Goal: Task Accomplishment & Management: Complete application form

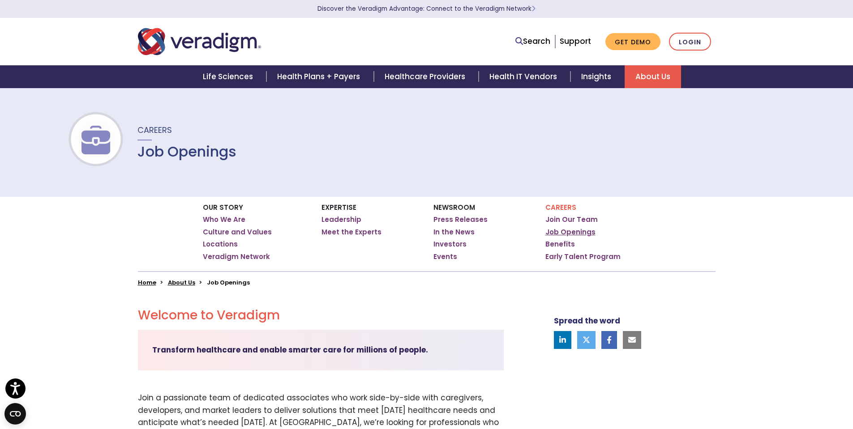
click at [555, 232] on link "Job Openings" at bounding box center [570, 232] width 50 height 9
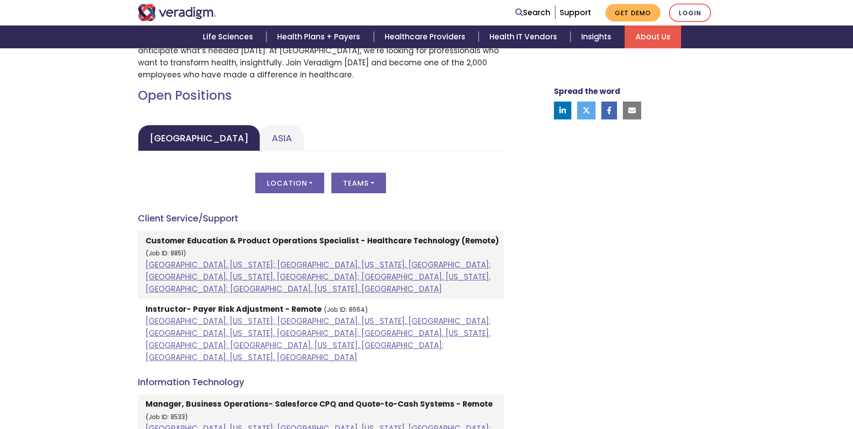
scroll to position [376, 0]
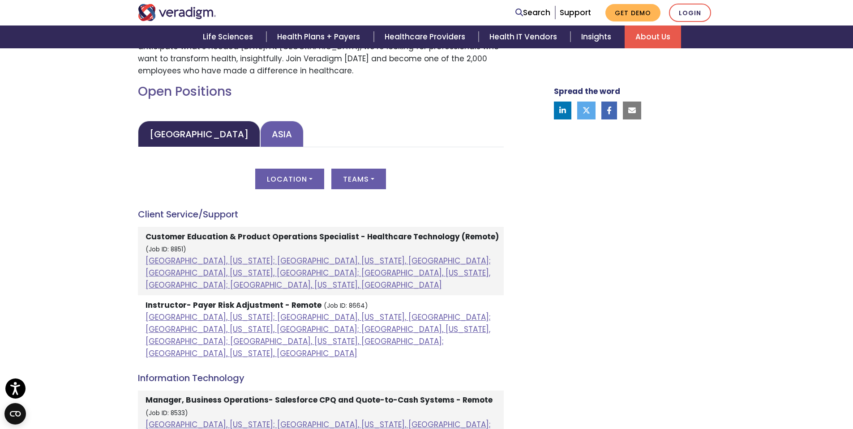
click at [260, 131] on link "Asia" at bounding box center [281, 134] width 43 height 26
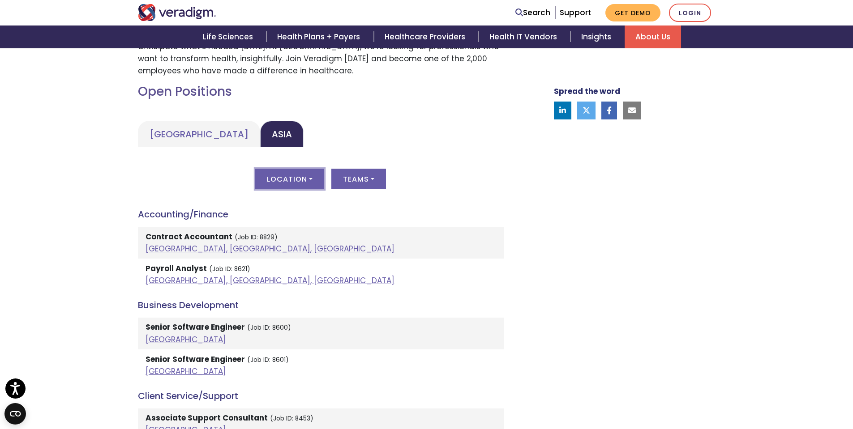
click at [316, 182] on button "Location" at bounding box center [289, 179] width 69 height 21
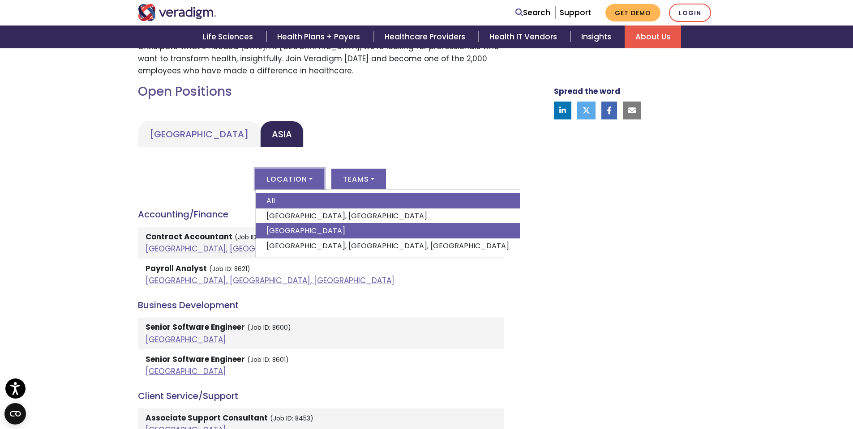
click at [300, 234] on link "[GEOGRAPHIC_DATA]" at bounding box center [388, 230] width 264 height 15
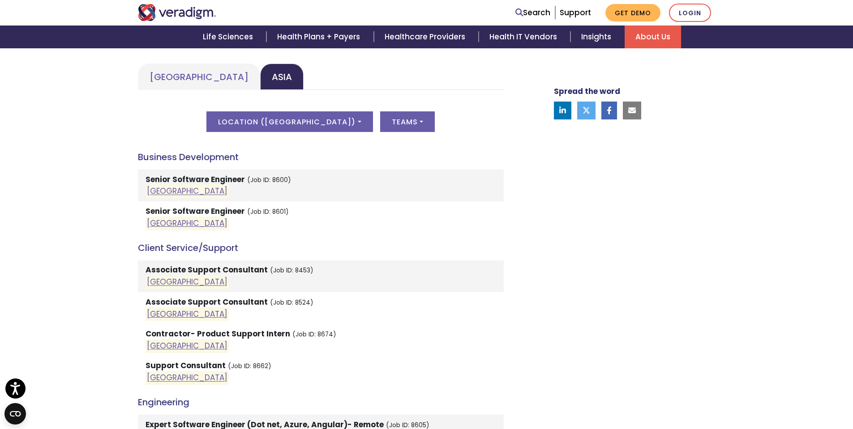
scroll to position [430, 0]
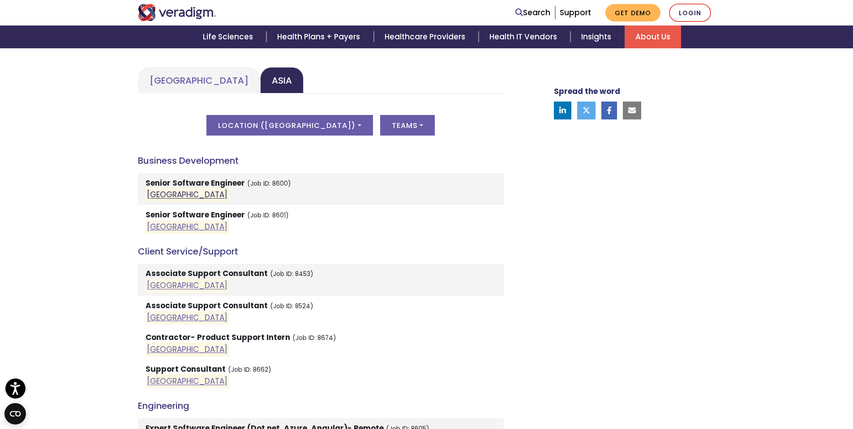
click at [154, 194] on link "[GEOGRAPHIC_DATA]" at bounding box center [187, 195] width 81 height 11
click at [385, 131] on button "Teams" at bounding box center [407, 125] width 55 height 21
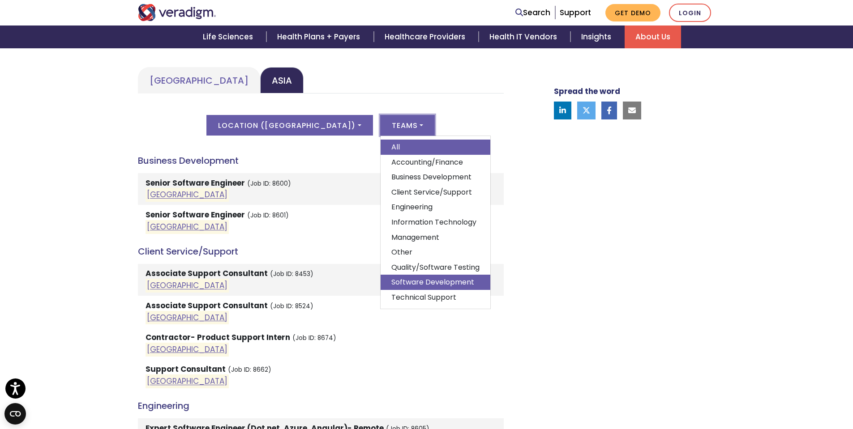
click at [387, 288] on link "Software Development" at bounding box center [436, 282] width 110 height 15
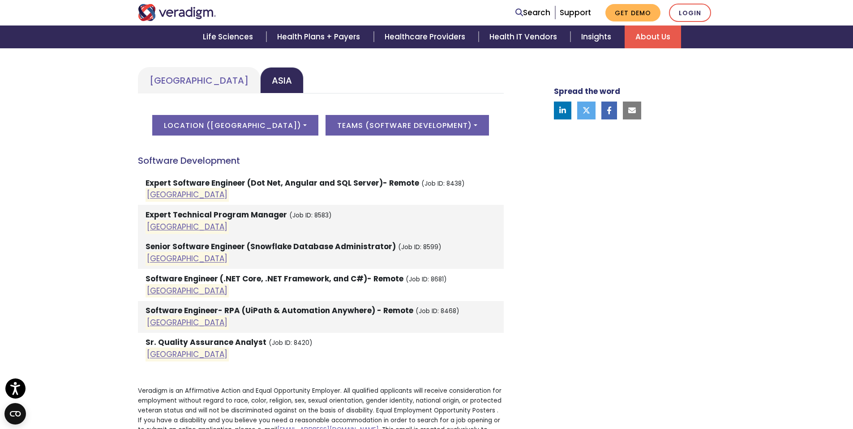
click at [199, 182] on strong "Expert Software Engineer (Dot Net, Angular and SQL Server)- Remote" at bounding box center [283, 183] width 274 height 11
click at [153, 193] on link "[GEOGRAPHIC_DATA]" at bounding box center [187, 195] width 81 height 11
